Goal: Find specific page/section: Find specific page/section

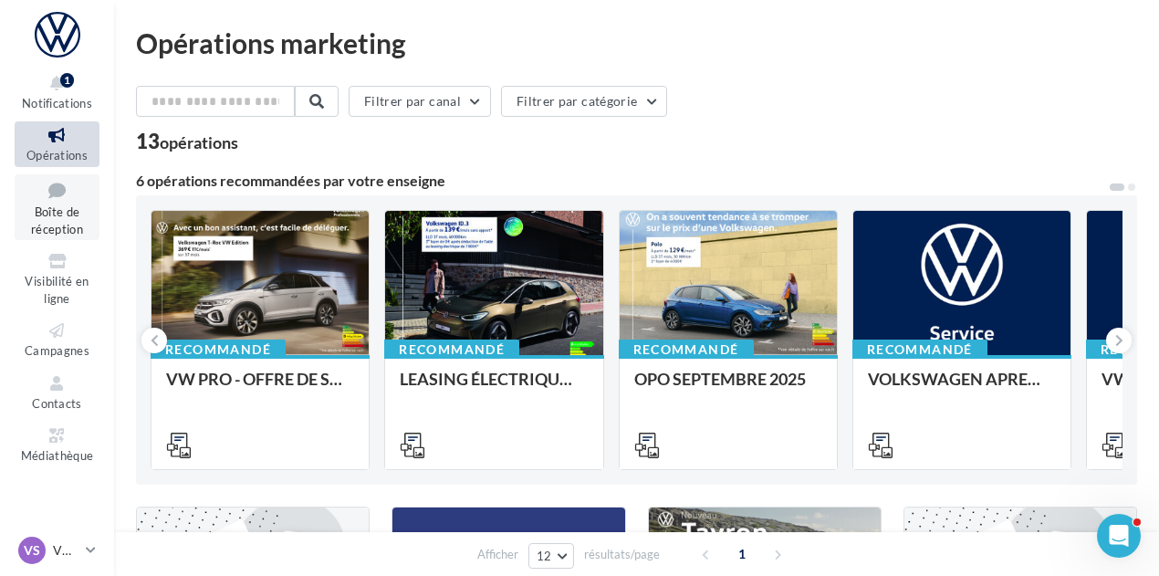
click at [82, 197] on icon at bounding box center [57, 190] width 74 height 25
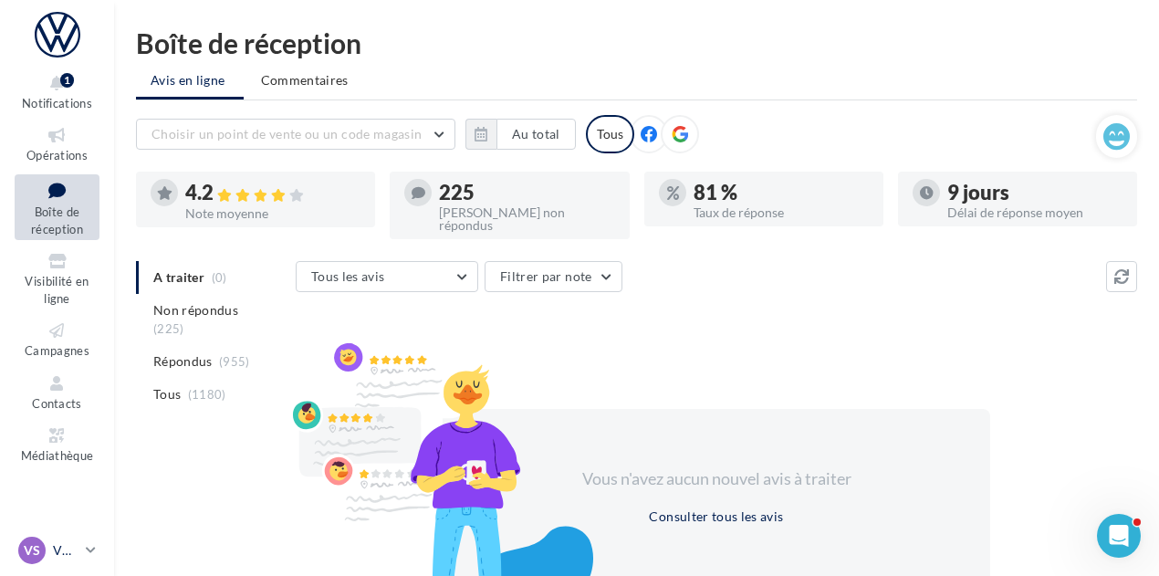
click at [88, 548] on icon at bounding box center [91, 550] width 10 height 16
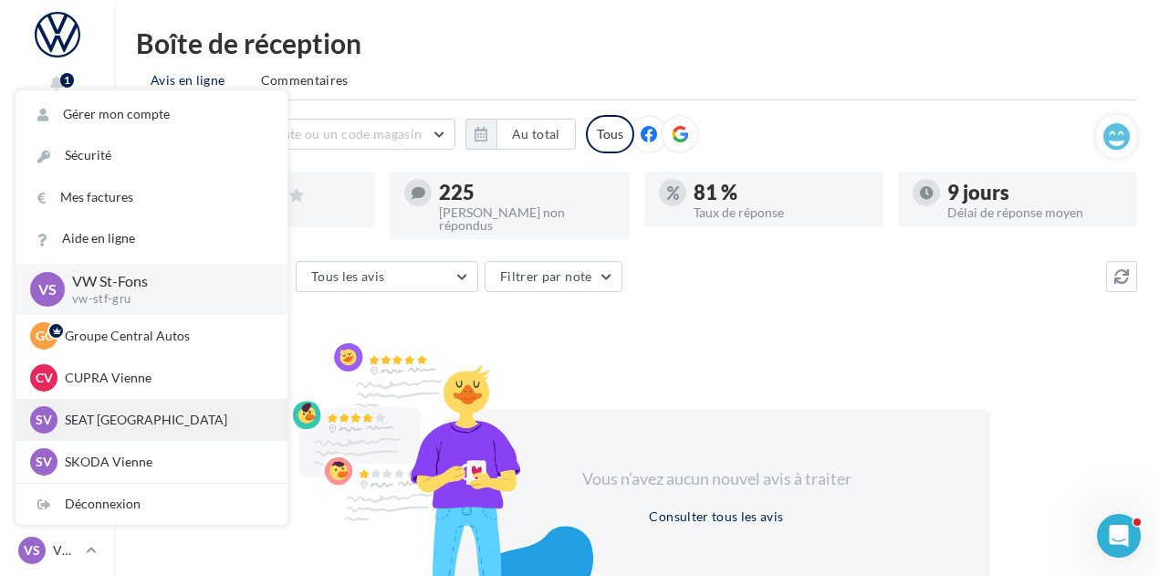
scroll to position [68, 0]
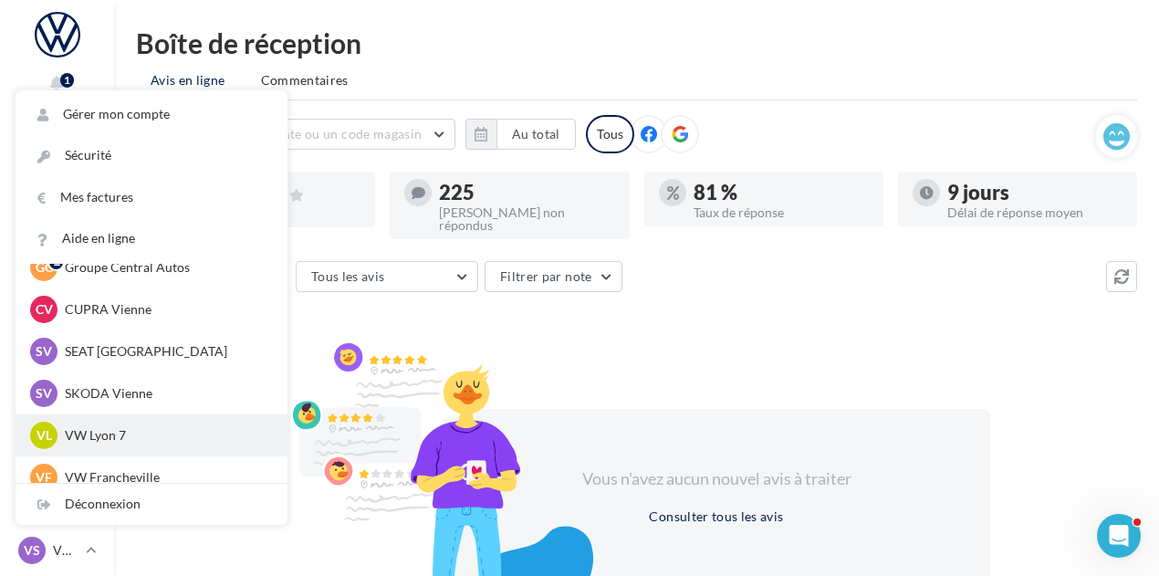
click at [137, 433] on p "VW Lyon 7" at bounding box center [165, 435] width 201 height 18
